Goal: Task Accomplishment & Management: Complete application form

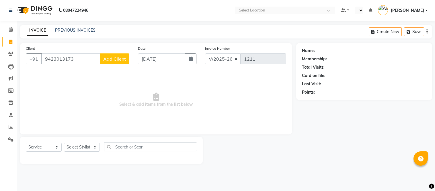
select select "4955"
select select "service"
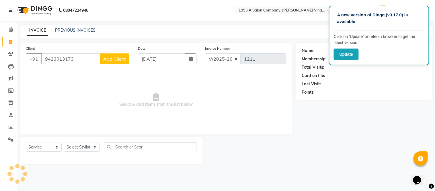
type input "9423013173"
click at [120, 61] on span "Add Client" at bounding box center [114, 59] width 23 height 6
select select "22"
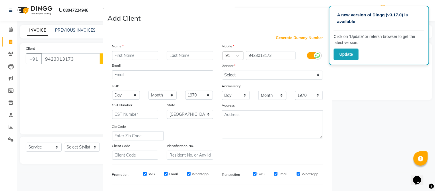
click at [140, 59] on input "text" at bounding box center [135, 55] width 46 height 9
type input "b"
type input "Bawana"
click at [173, 56] on input "text" at bounding box center [190, 55] width 46 height 9
type input "d"
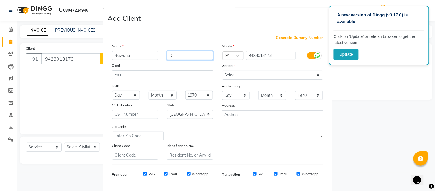
type input "D"
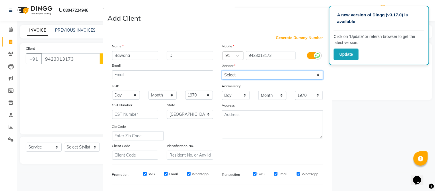
click at [240, 74] on select "Select [DEMOGRAPHIC_DATA] [DEMOGRAPHIC_DATA] Other Prefer Not To Say" at bounding box center [272, 75] width 101 height 9
select select "[DEMOGRAPHIC_DATA]"
click at [222, 71] on select "Select [DEMOGRAPHIC_DATA] [DEMOGRAPHIC_DATA] Other Prefer Not To Say" at bounding box center [272, 75] width 101 height 9
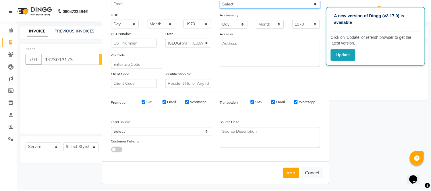
scroll to position [74, 0]
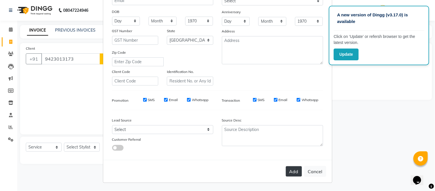
click at [289, 169] on button "Add" at bounding box center [294, 171] width 16 height 10
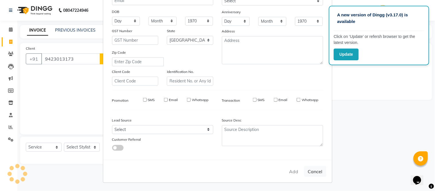
select select
select select "null"
select select
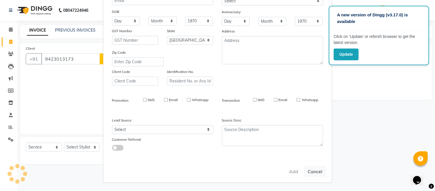
select select
checkbox input "false"
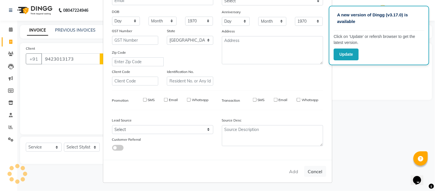
checkbox input "false"
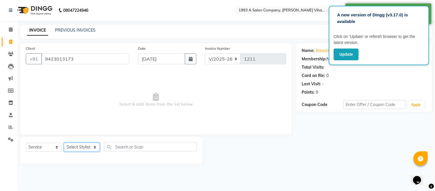
click at [96, 147] on select "Select Stylist [PERSON_NAME] Bhakti [PERSON_NAME] [PERSON_NAME] [PERSON_NAME] […" at bounding box center [82, 147] width 36 height 9
select select "59137"
click at [64, 143] on select "Select Stylist [PERSON_NAME] Bhakti [PERSON_NAME] [PERSON_NAME] [PERSON_NAME] […" at bounding box center [82, 147] width 36 height 9
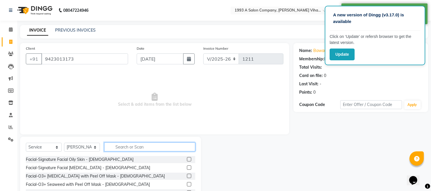
click at [120, 145] on input "text" at bounding box center [149, 146] width 91 height 9
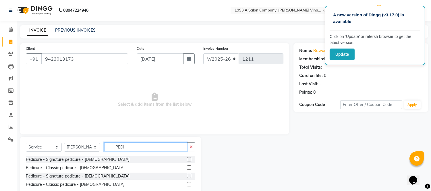
type input "PEDI"
click at [190, 159] on label at bounding box center [189, 159] width 4 height 4
click at [190, 159] on input "checkbox" at bounding box center [189, 159] width 4 height 4
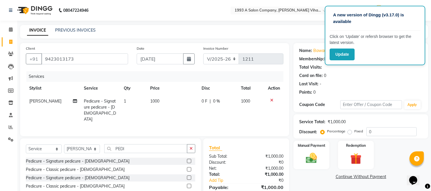
click at [190, 161] on label at bounding box center [189, 161] width 4 height 4
click at [190, 161] on input "checkbox" at bounding box center [189, 161] width 4 height 4
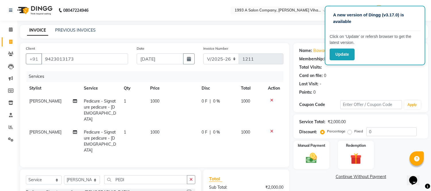
checkbox input "false"
click at [273, 129] on div at bounding box center [274, 131] width 12 height 4
click at [269, 129] on div at bounding box center [274, 131] width 12 height 4
click at [271, 129] on icon at bounding box center [271, 131] width 3 height 4
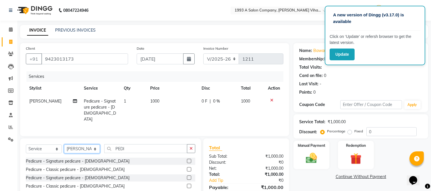
click at [95, 148] on select "Select Stylist [PERSON_NAME] Bhakti [PERSON_NAME] [PERSON_NAME] [PERSON_NAME] […" at bounding box center [82, 148] width 36 height 9
select select "31079"
click at [64, 144] on select "Select Stylist [PERSON_NAME] Bhakti [PERSON_NAME] [PERSON_NAME] [PERSON_NAME] […" at bounding box center [82, 148] width 36 height 9
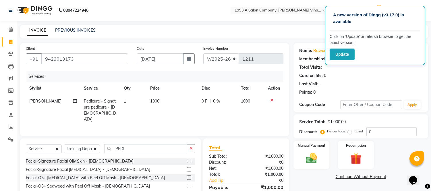
click at [187, 159] on label at bounding box center [189, 161] width 4 height 4
click at [187, 159] on input "checkbox" at bounding box center [189, 161] width 4 height 4
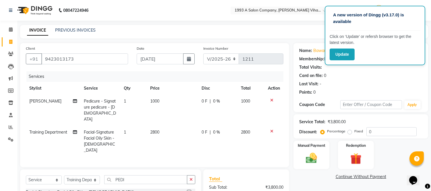
checkbox input "false"
click at [272, 129] on icon at bounding box center [271, 131] width 3 height 4
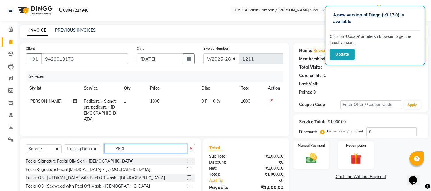
click at [130, 146] on input "PEDI" at bounding box center [145, 148] width 83 height 9
type input "P"
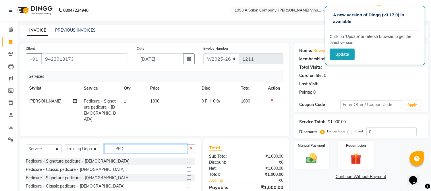
type input "PEDI"
click at [188, 159] on label at bounding box center [189, 161] width 4 height 4
click at [188, 159] on input "checkbox" at bounding box center [189, 161] width 4 height 4
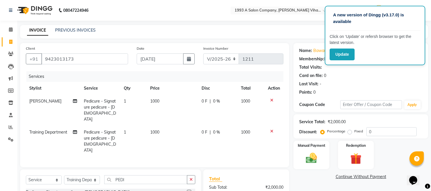
checkbox input "false"
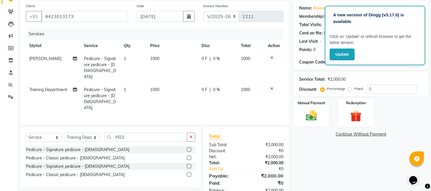
scroll to position [52, 0]
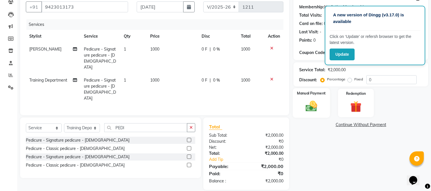
click at [319, 104] on img at bounding box center [311, 106] width 19 height 13
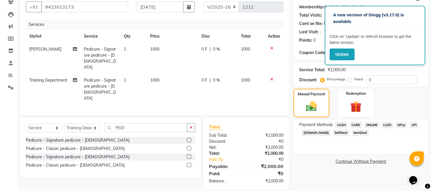
click at [373, 124] on span "ONLINE" at bounding box center [371, 125] width 15 height 7
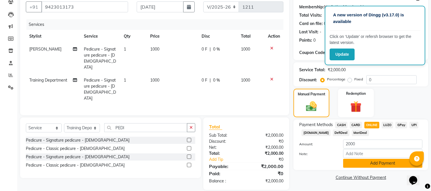
click at [372, 164] on button "Add Payment" at bounding box center [382, 163] width 79 height 9
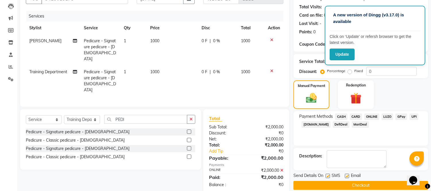
scroll to position [67, 0]
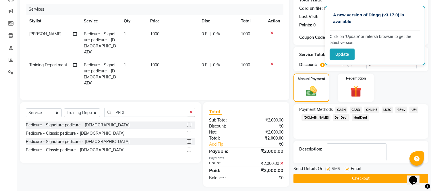
click at [326, 168] on label at bounding box center [327, 169] width 4 height 4
click at [326, 168] on input "checkbox" at bounding box center [327, 169] width 4 height 4
checkbox input "false"
click at [346, 169] on label at bounding box center [346, 169] width 4 height 4
click at [346, 169] on input "checkbox" at bounding box center [346, 169] width 4 height 4
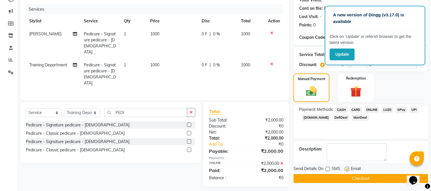
checkbox input "false"
click at [344, 180] on button "Checkout" at bounding box center [360, 178] width 135 height 9
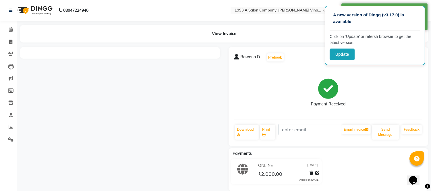
click at [211, 57] on div at bounding box center [120, 52] width 200 height 11
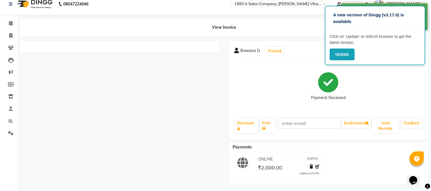
scroll to position [8, 0]
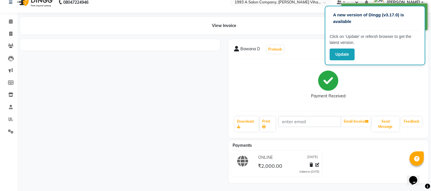
click at [277, 85] on div "Payment Received" at bounding box center [328, 84] width 188 height 43
click at [302, 71] on div "Payment Received" at bounding box center [328, 84] width 188 height 43
click at [9, 34] on icon at bounding box center [10, 34] width 3 height 4
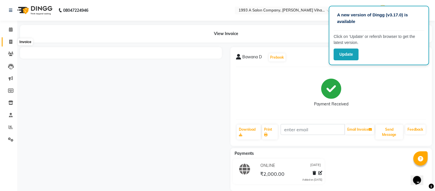
select select "service"
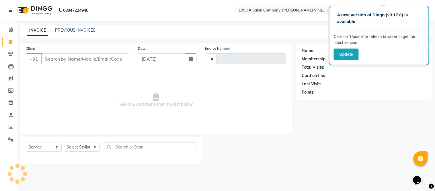
type input "1212"
select select "4955"
click at [11, 53] on icon at bounding box center [10, 54] width 5 height 4
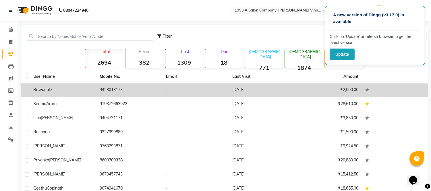
click at [223, 87] on td "-" at bounding box center [195, 90] width 66 height 14
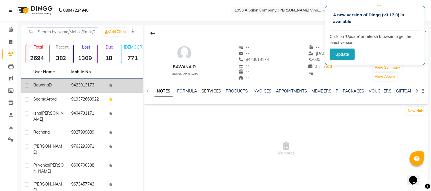
click at [209, 93] on link "SERVICES" at bounding box center [211, 90] width 20 height 5
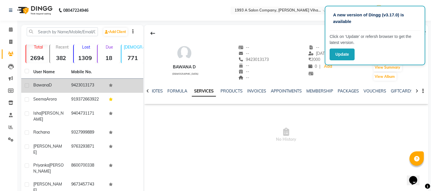
click at [209, 90] on link "SERVICES" at bounding box center [204, 91] width 24 height 10
click at [206, 87] on div "NOTES FORMULA SERVICES PRODUCTS INVOICES APPOINTMENTS MEMBERSHIP PACKAGES VOUCH…" at bounding box center [285, 91] width 283 height 20
click at [153, 35] on icon at bounding box center [152, 33] width 5 height 5
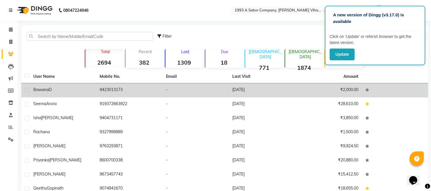
click at [275, 88] on td "[DATE]" at bounding box center [262, 90] width 66 height 14
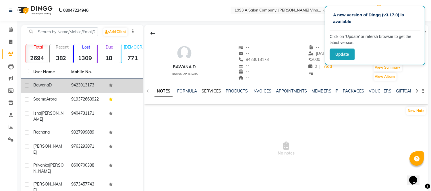
click at [209, 90] on link "SERVICES" at bounding box center [211, 90] width 20 height 5
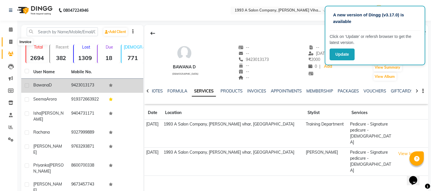
click at [11, 39] on link "Invoice" at bounding box center [9, 41] width 14 height 9
select select "4955"
select select "service"
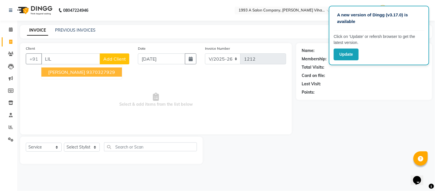
click at [86, 73] on ngb-highlight "9370327929" at bounding box center [100, 72] width 29 height 6
type input "9370327929"
select select "1: Object"
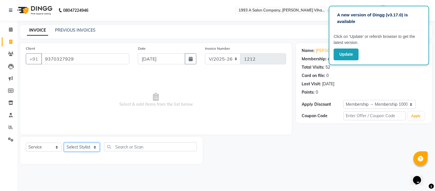
click at [96, 148] on select "Select Stylist [PERSON_NAME] Bhakti [PERSON_NAME] [PERSON_NAME] [PERSON_NAME] […" at bounding box center [82, 147] width 36 height 9
select select "59137"
click at [64, 143] on select "Select Stylist [PERSON_NAME] Bhakti [PERSON_NAME] [PERSON_NAME] [PERSON_NAME] […" at bounding box center [82, 147] width 36 height 9
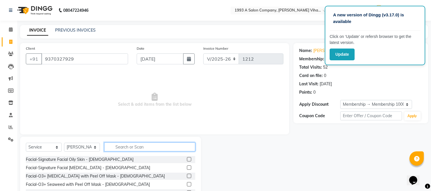
click at [114, 147] on input "text" at bounding box center [149, 146] width 91 height 9
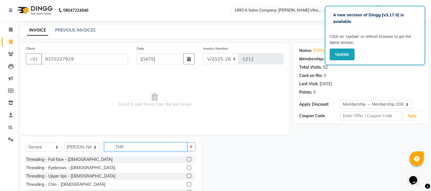
type input "THR"
click at [187, 176] on label at bounding box center [189, 176] width 4 height 4
click at [187, 176] on input "checkbox" at bounding box center [189, 176] width 4 height 4
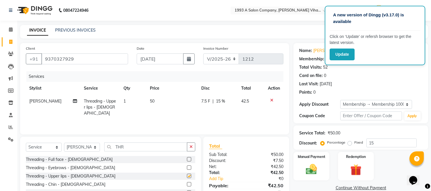
checkbox input "false"
click at [187, 183] on label at bounding box center [189, 184] width 4 height 4
click at [187, 183] on input "checkbox" at bounding box center [189, 184] width 4 height 4
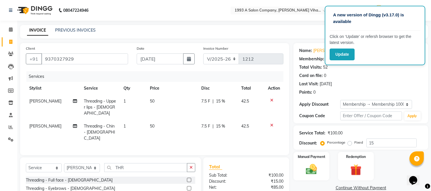
checkbox input "false"
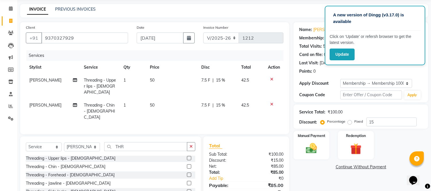
scroll to position [32, 0]
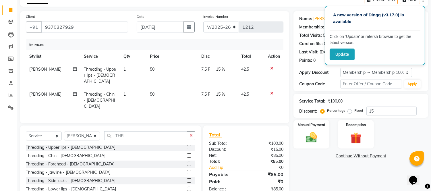
click at [187, 186] on label at bounding box center [189, 188] width 4 height 4
click at [187, 187] on input "checkbox" at bounding box center [189, 189] width 4 height 4
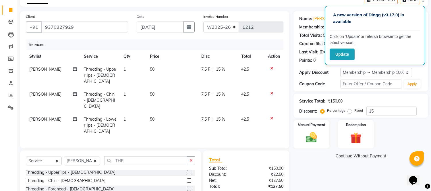
checkbox input "false"
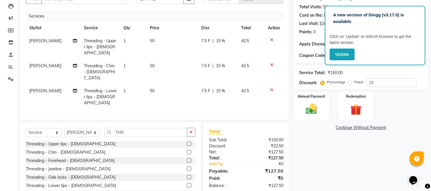
scroll to position [71, 0]
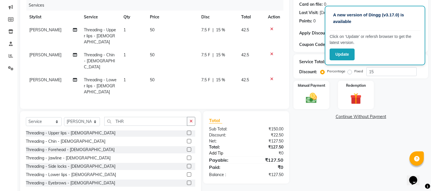
click at [220, 150] on link "Add Tip" at bounding box center [228, 153] width 48 height 6
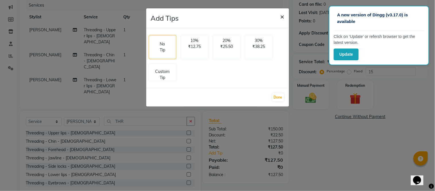
click at [284, 16] on span "×" at bounding box center [283, 16] width 4 height 9
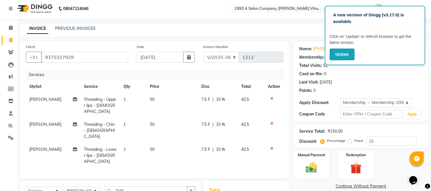
scroll to position [0, 0]
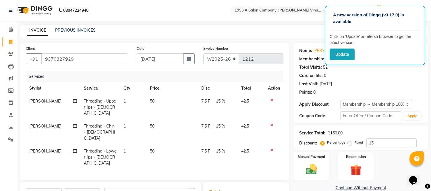
click at [272, 148] on icon at bounding box center [271, 150] width 3 height 4
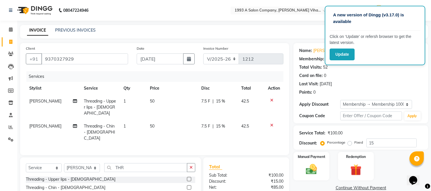
click at [272, 120] on td at bounding box center [273, 132] width 19 height 25
click at [272, 123] on icon at bounding box center [271, 125] width 3 height 4
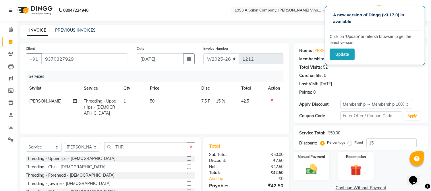
click at [270, 98] on div at bounding box center [274, 100] width 12 height 4
click at [270, 100] on icon at bounding box center [271, 100] width 3 height 4
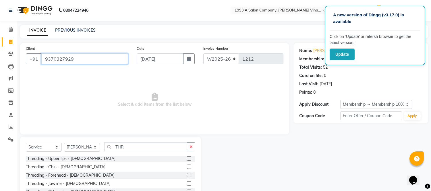
click at [92, 58] on input "9370327929" at bounding box center [84, 58] width 87 height 11
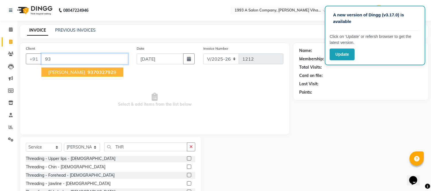
type input "9"
click at [93, 71] on ngb-highlight "7387229481" at bounding box center [100, 72] width 29 height 6
type input "7387229481"
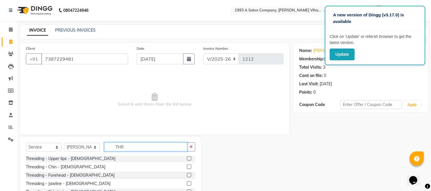
click at [131, 147] on input "THR" at bounding box center [145, 146] width 83 height 9
click at [94, 146] on select "Select Stylist [PERSON_NAME] Bhakti [PERSON_NAME] [PERSON_NAME] [PERSON_NAME] […" at bounding box center [82, 147] width 36 height 9
select select "31079"
click at [64, 143] on select "Select Stylist [PERSON_NAME] Bhakti [PERSON_NAME] [PERSON_NAME] [PERSON_NAME] […" at bounding box center [82, 147] width 36 height 9
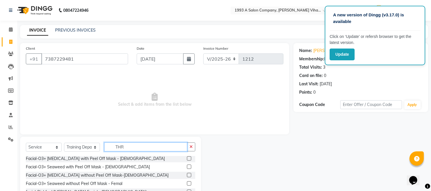
click at [127, 149] on input "THR" at bounding box center [145, 146] width 83 height 9
type input "T"
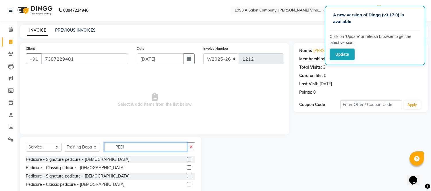
type input "PEDI"
click at [190, 184] on label at bounding box center [189, 184] width 4 height 4
click at [190, 184] on input "checkbox" at bounding box center [189, 184] width 4 height 4
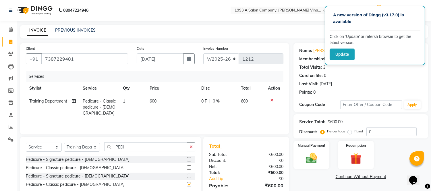
checkbox input "false"
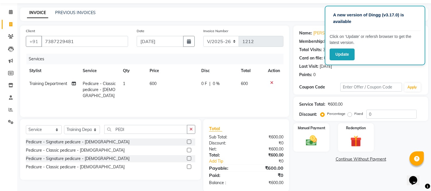
scroll to position [27, 0]
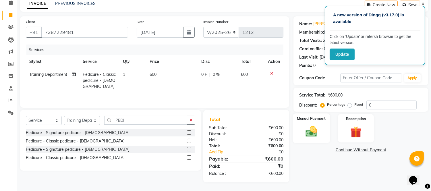
click at [308, 127] on img at bounding box center [311, 131] width 19 height 13
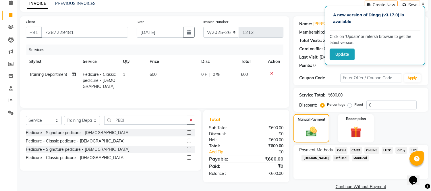
click at [339, 151] on span "CASH" at bounding box center [341, 150] width 12 height 7
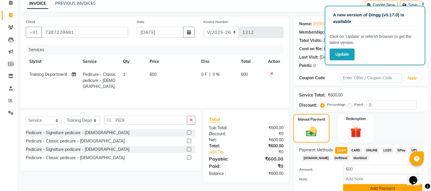
click at [365, 188] on button "Add Payment" at bounding box center [382, 188] width 79 height 9
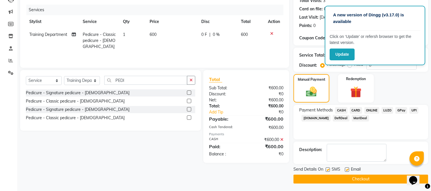
scroll to position [67, 0]
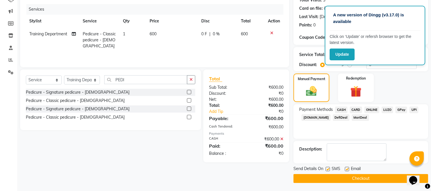
click at [328, 170] on label at bounding box center [327, 169] width 4 height 4
click at [328, 170] on input "checkbox" at bounding box center [327, 169] width 4 height 4
checkbox input "false"
click at [346, 167] on label at bounding box center [346, 169] width 4 height 4
click at [346, 167] on input "checkbox" at bounding box center [346, 169] width 4 height 4
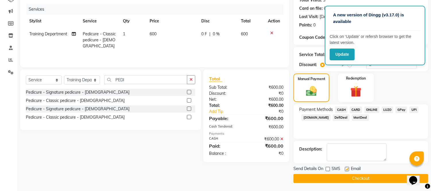
checkbox input "false"
click at [347, 178] on button "Checkout" at bounding box center [360, 178] width 135 height 9
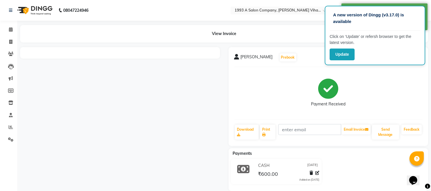
click at [253, 87] on div "Payment Received" at bounding box center [328, 92] width 188 height 43
click at [211, 59] on div at bounding box center [120, 119] width 208 height 144
click at [213, 57] on div at bounding box center [120, 52] width 200 height 11
click at [11, 42] on icon at bounding box center [10, 42] width 3 height 4
select select "service"
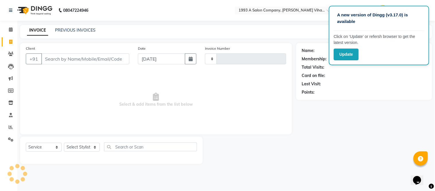
type input "1213"
select select "4955"
